Goal: Use online tool/utility: Utilize a website feature to perform a specific function

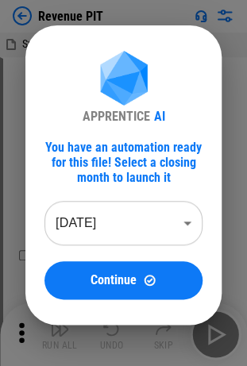
click at [91, 223] on body "Revenue PIT Summary MA PIT - start.xlsx # 11 ⬇️ Download the data from the Nets…" at bounding box center [123, 183] width 247 height 366
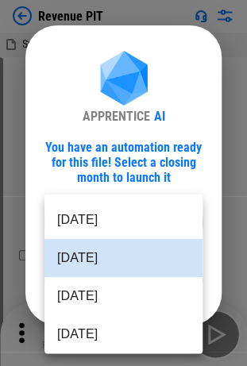
click at [89, 292] on li "[DATE]" at bounding box center [123, 296] width 158 height 38
type input "********"
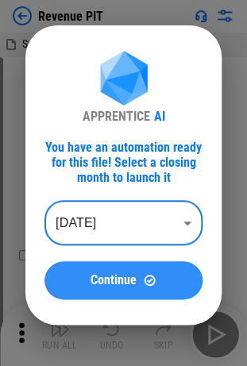
click at [101, 278] on span "Continue" at bounding box center [114, 280] width 46 height 13
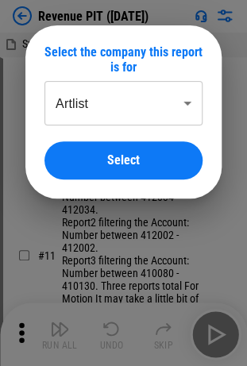
click at [148, 112] on body "Revenue PIT ([DATE]) Summary MA PIT - start.xlsx # 11 ⬇️ Download the data from…" at bounding box center [123, 183] width 247 height 366
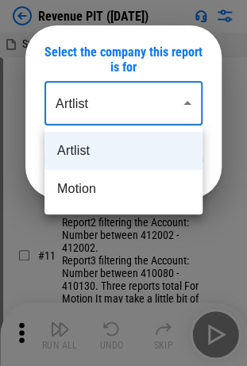
click at [120, 199] on li "Motion" at bounding box center [123, 189] width 158 height 38
type input "******"
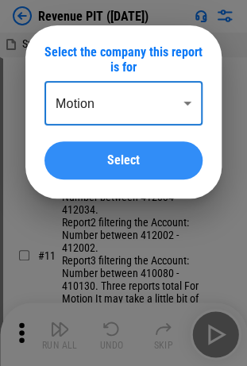
click at [137, 154] on span "Select" at bounding box center [123, 160] width 33 height 13
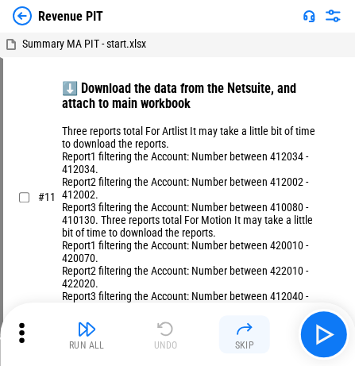
click at [248, 331] on img "button" at bounding box center [244, 328] width 19 height 19
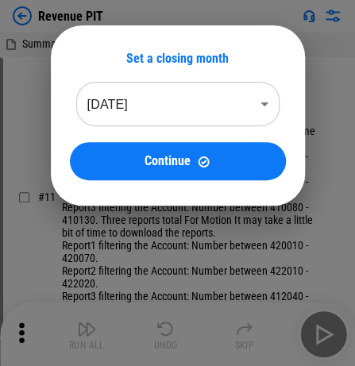
click at [251, 102] on body "Revenue PIT Summary MA PIT - start.xlsx # 11 ⬇️ Download the data from the Nets…" at bounding box center [177, 183] width 355 height 366
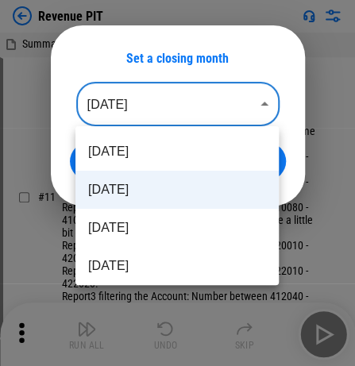
click at [205, 224] on li "Jul 2025" at bounding box center [176, 228] width 203 height 38
type input "********"
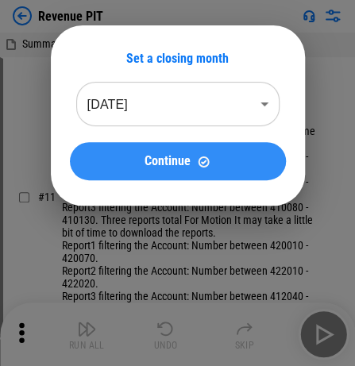
click at [233, 151] on button "Continue" at bounding box center [178, 161] width 216 height 38
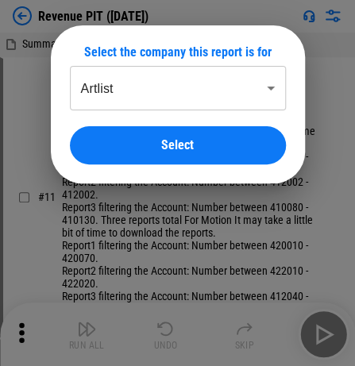
click at [246, 97] on body "Revenue PIT (Jul 25) Summary MA PIT - start.xlsx # 11 ⬇️ Download the data from…" at bounding box center [177, 183] width 355 height 366
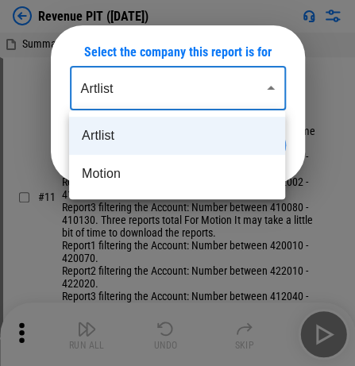
click at [216, 163] on li "Motion" at bounding box center [177, 174] width 216 height 38
type input "******"
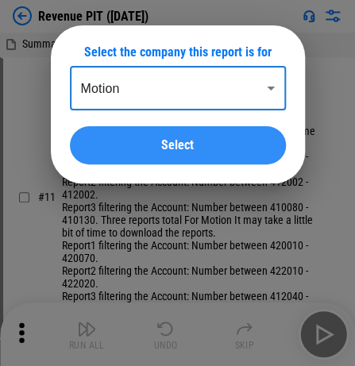
click at [232, 141] on div "Select" at bounding box center [178, 145] width 178 height 13
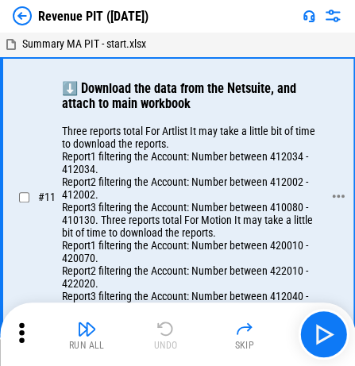
scroll to position [19, 0]
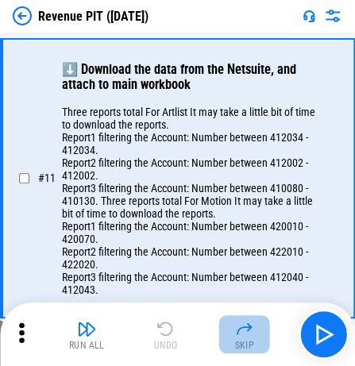
click at [251, 329] on img "button" at bounding box center [244, 328] width 19 height 19
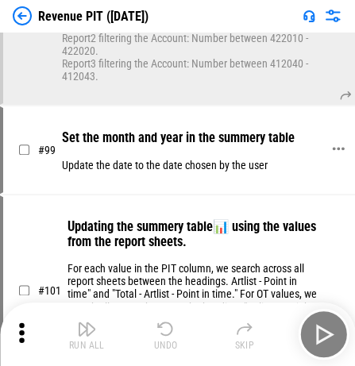
scroll to position [257, 0]
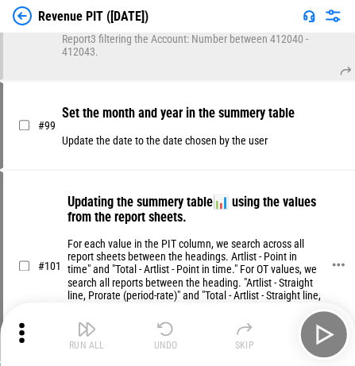
click at [215, 275] on p "For each value in the PIT column, we search across all report sheets between th…" at bounding box center [195, 289] width 254 height 102
click at [25, 16] on img at bounding box center [22, 15] width 19 height 19
